Goal: Task Accomplishment & Management: Use online tool/utility

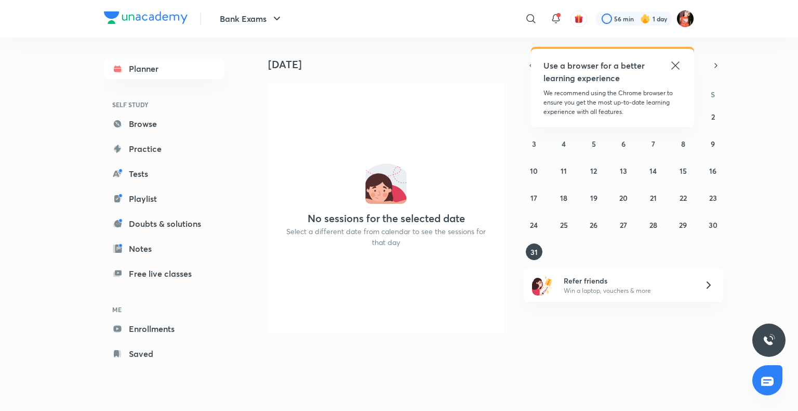
click at [678, 65] on icon at bounding box center [675, 65] width 12 height 12
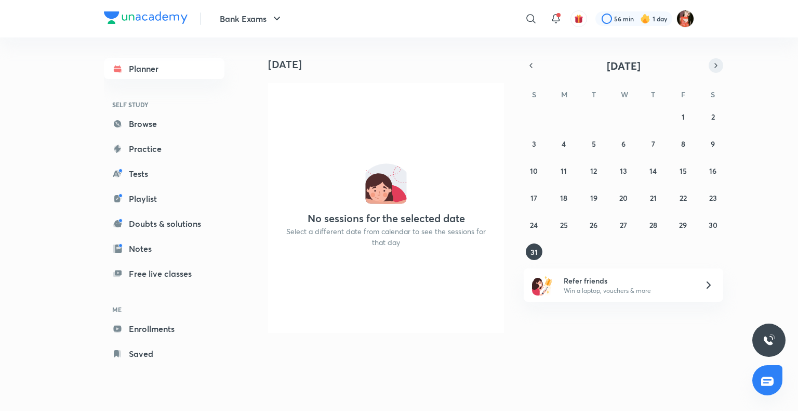
click at [715, 65] on icon "button" at bounding box center [716, 65] width 8 height 9
click at [570, 113] on button "1" at bounding box center [564, 116] width 17 height 17
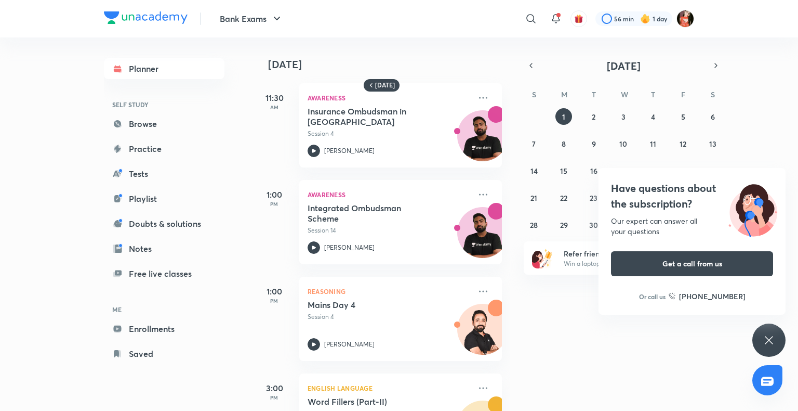
click at [755, 332] on div "Have questions about the subscription? Our expert can answer all your questions…" at bounding box center [769, 339] width 33 height 33
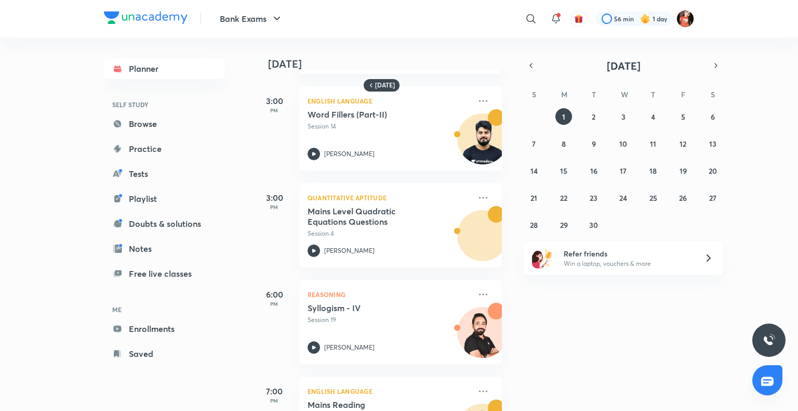
scroll to position [353, 0]
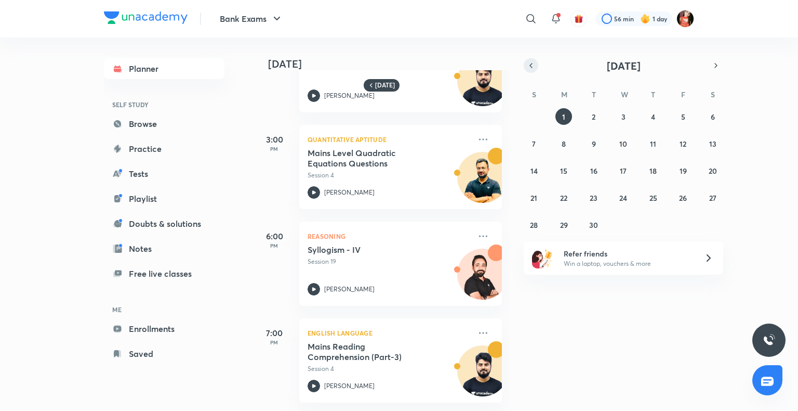
click at [530, 60] on button "button" at bounding box center [531, 65] width 15 height 15
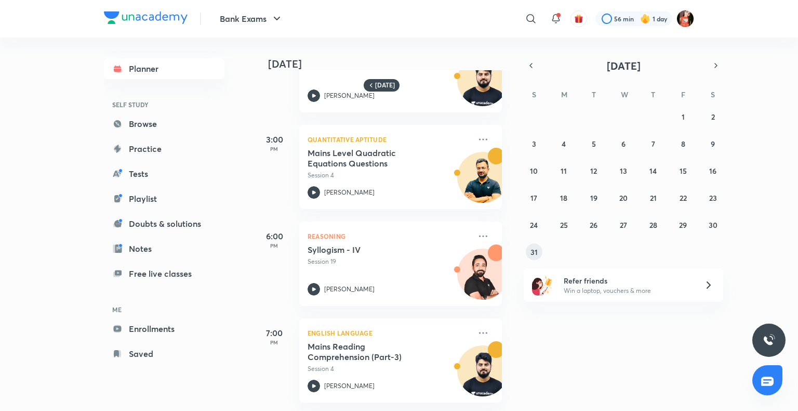
drag, startPoint x: 528, startPoint y: 247, endPoint x: 528, endPoint y: 253, distance: 5.7
click at [528, 253] on button "31" at bounding box center [534, 251] width 17 height 17
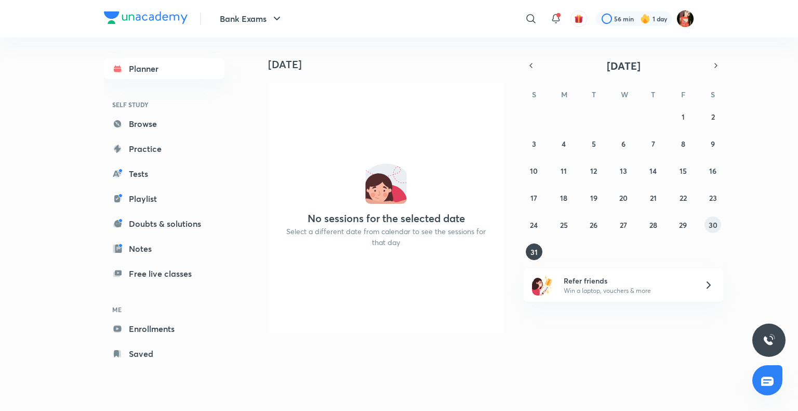
click at [705, 224] on button "30" at bounding box center [713, 224] width 17 height 17
drag, startPoint x: 674, startPoint y: 223, endPoint x: 672, endPoint y: 231, distance: 8.0
click at [672, 231] on div "27 28 29 30 31 1 2 3 4 5 6 7 8 9 10 11 12 13 14 15 16 17 18 19 20 21 22 23 24 2…" at bounding box center [624, 184] width 200 height 152
